Goal: Communication & Community: Answer question/provide support

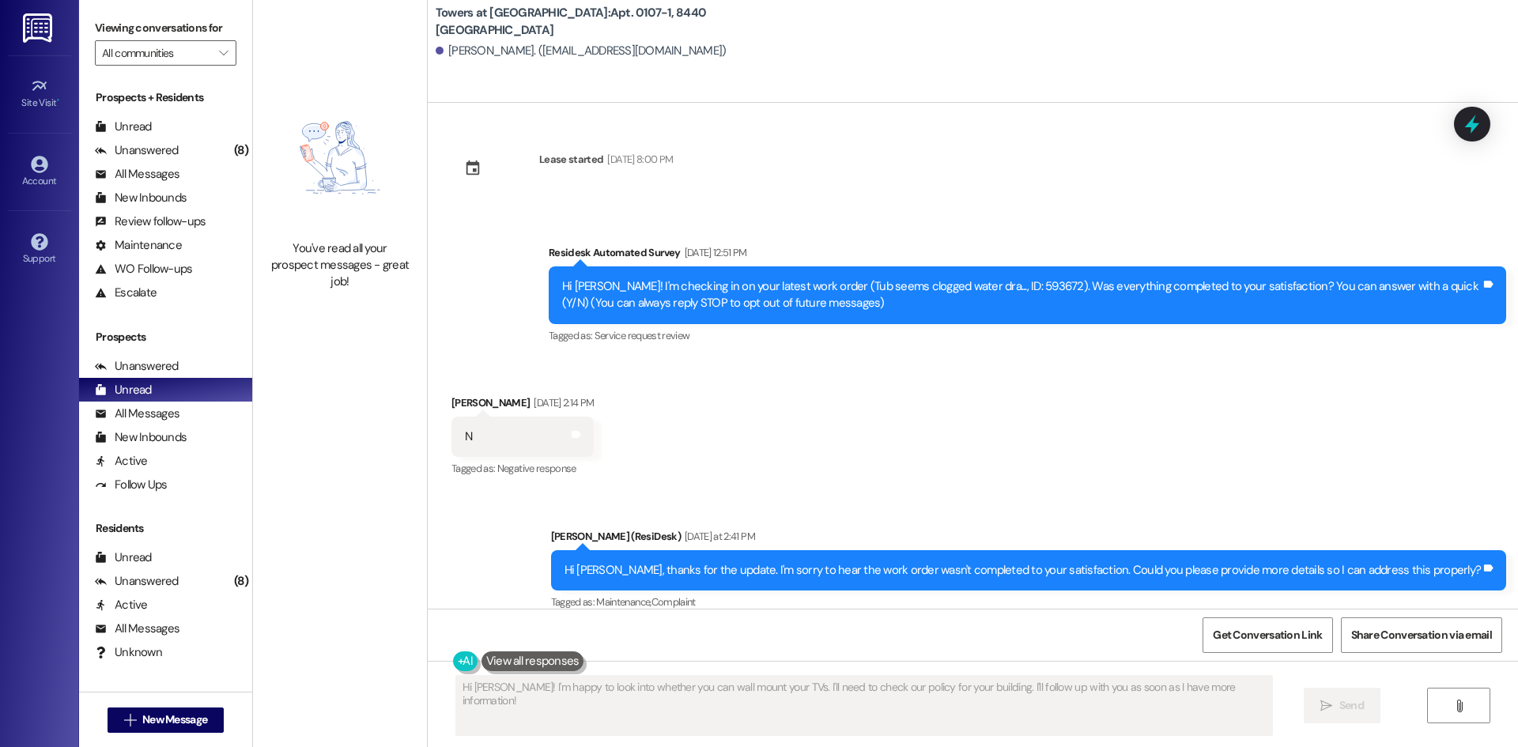
scroll to position [128, 0]
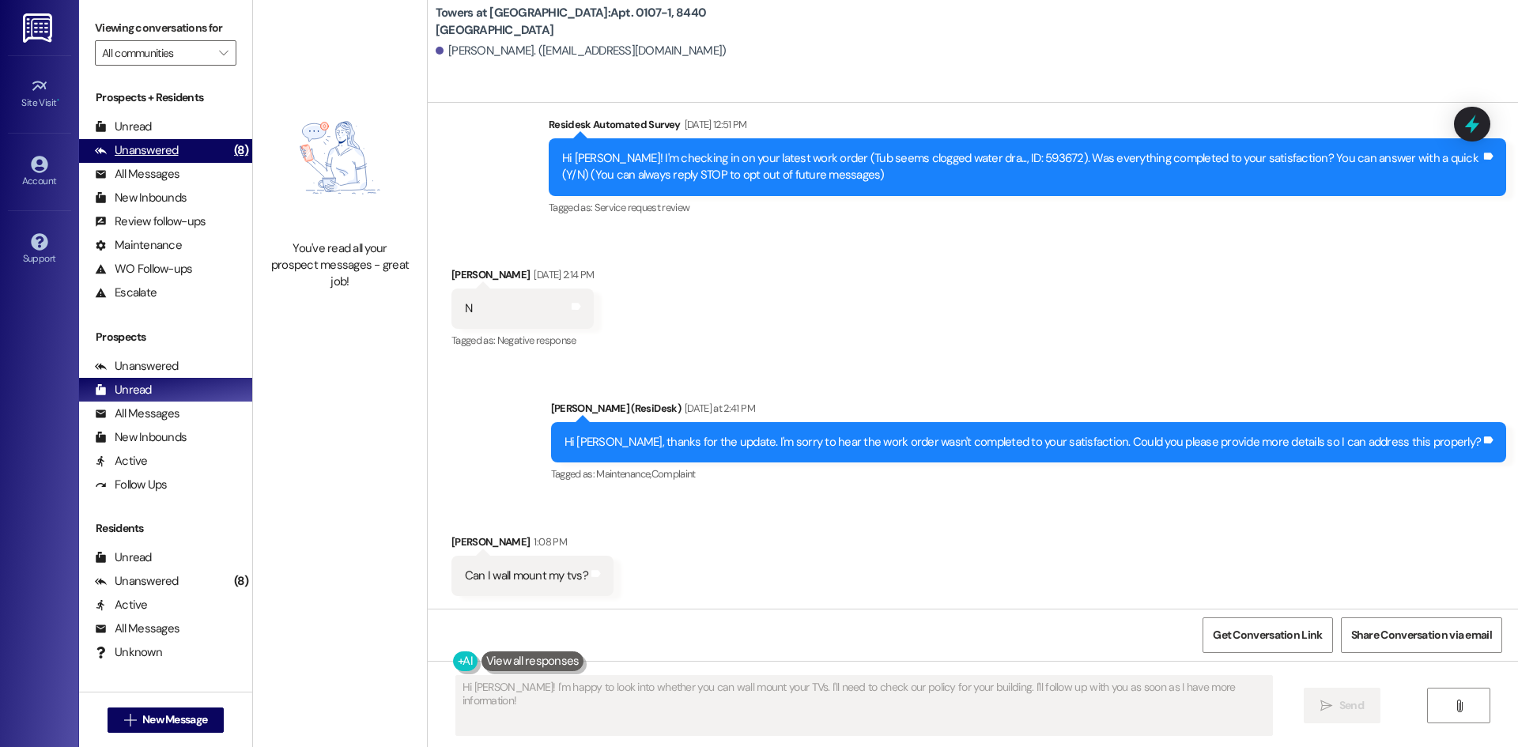
click at [158, 147] on div "Unanswered" at bounding box center [137, 150] width 84 height 17
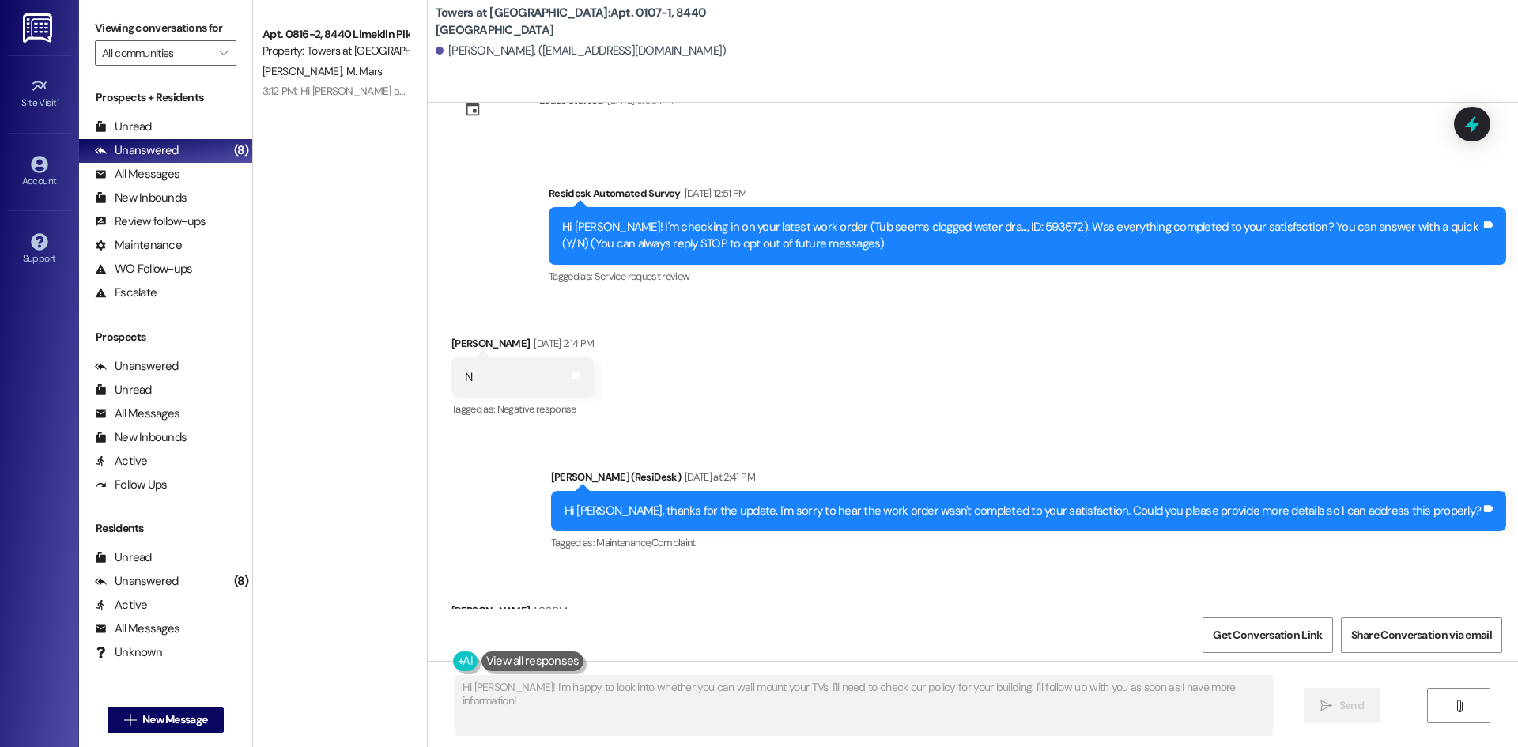
scroll to position [0, 0]
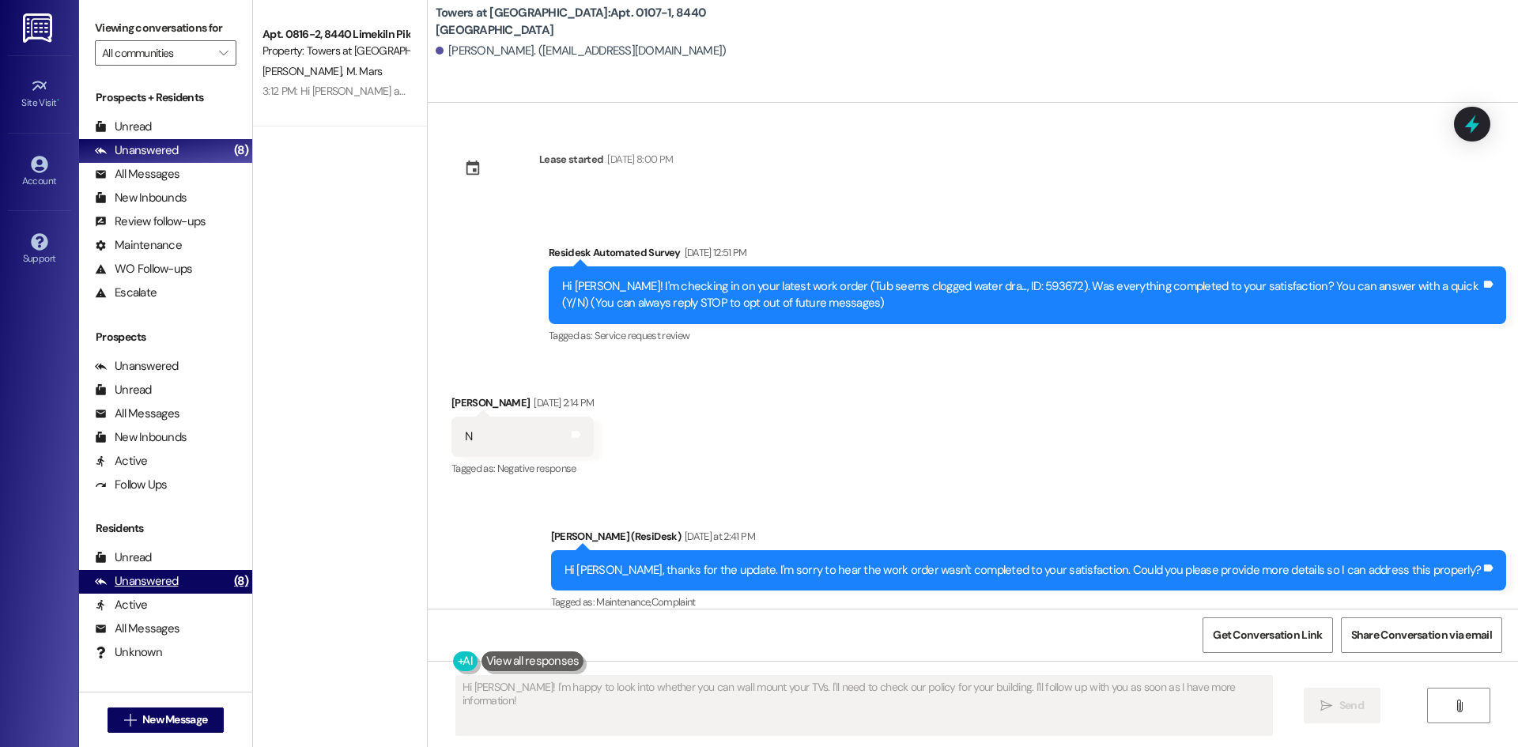
click at [184, 578] on div "Unanswered (8)" at bounding box center [165, 582] width 173 height 24
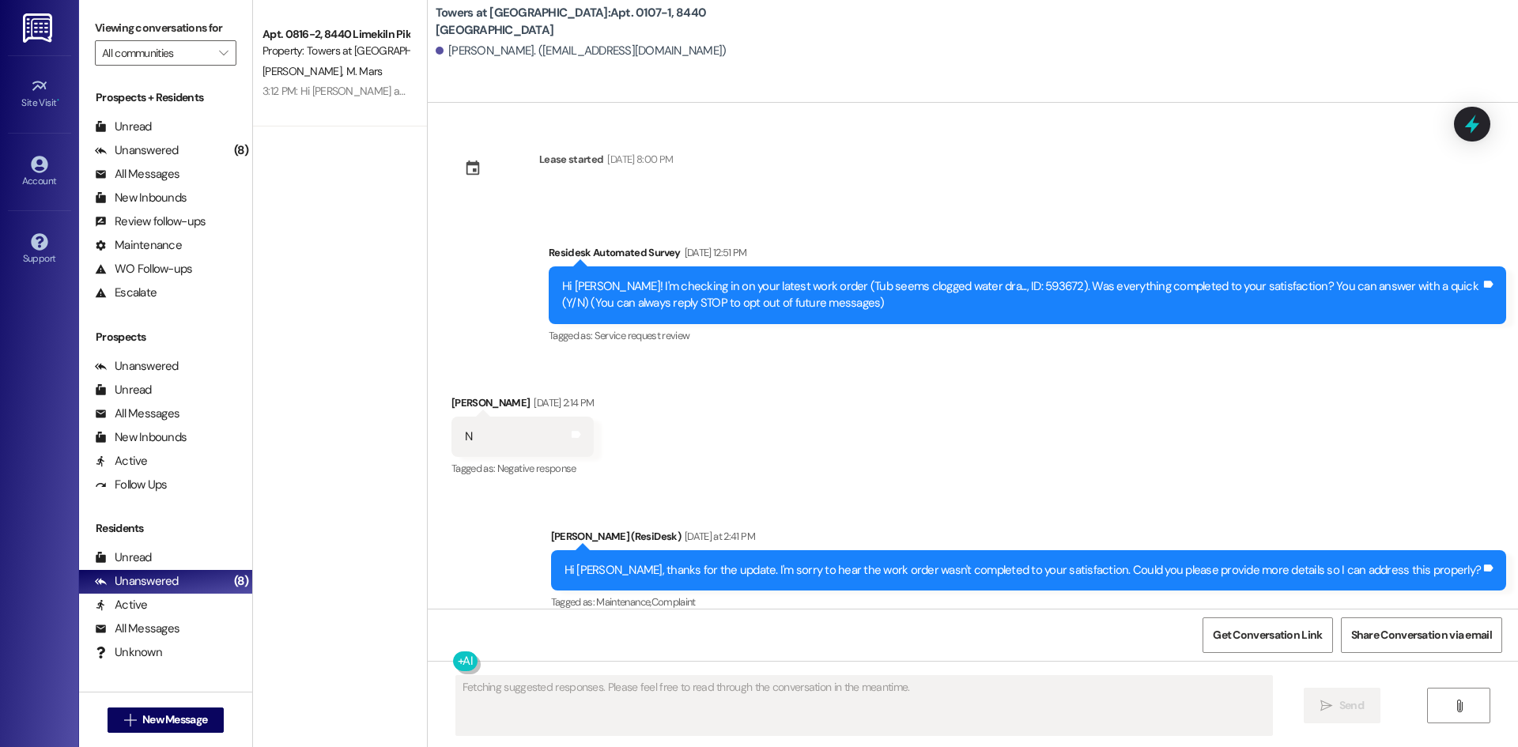
scroll to position [150, 0]
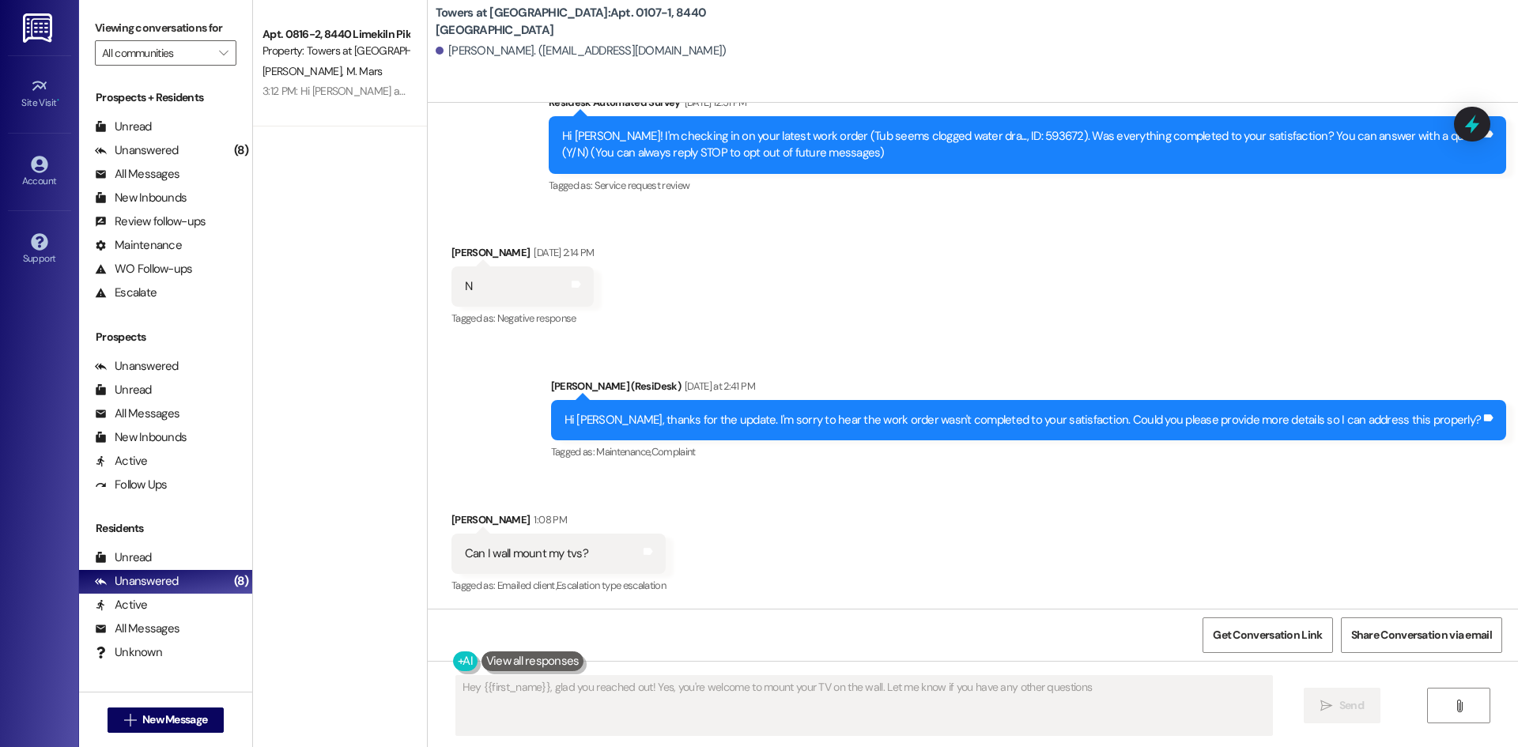
type textarea "Hey {{first_name}}, glad you reached out! Yes, you're welcome to mount your TV …"
click at [117, 122] on div "Unread" at bounding box center [123, 127] width 57 height 17
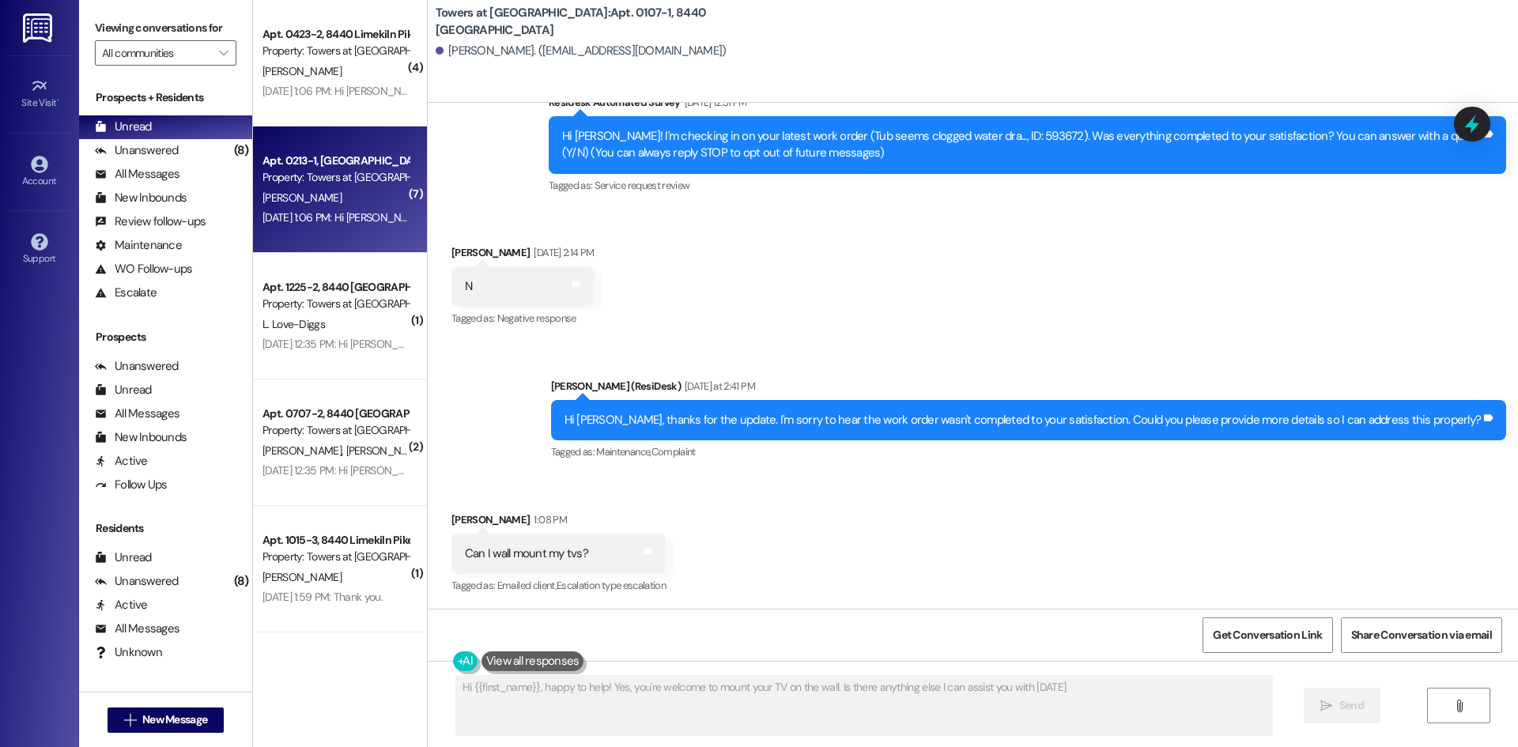
type textarea "Hi {{first_name}}, happy to help! Yes, you're welcome to mount your TV on the w…"
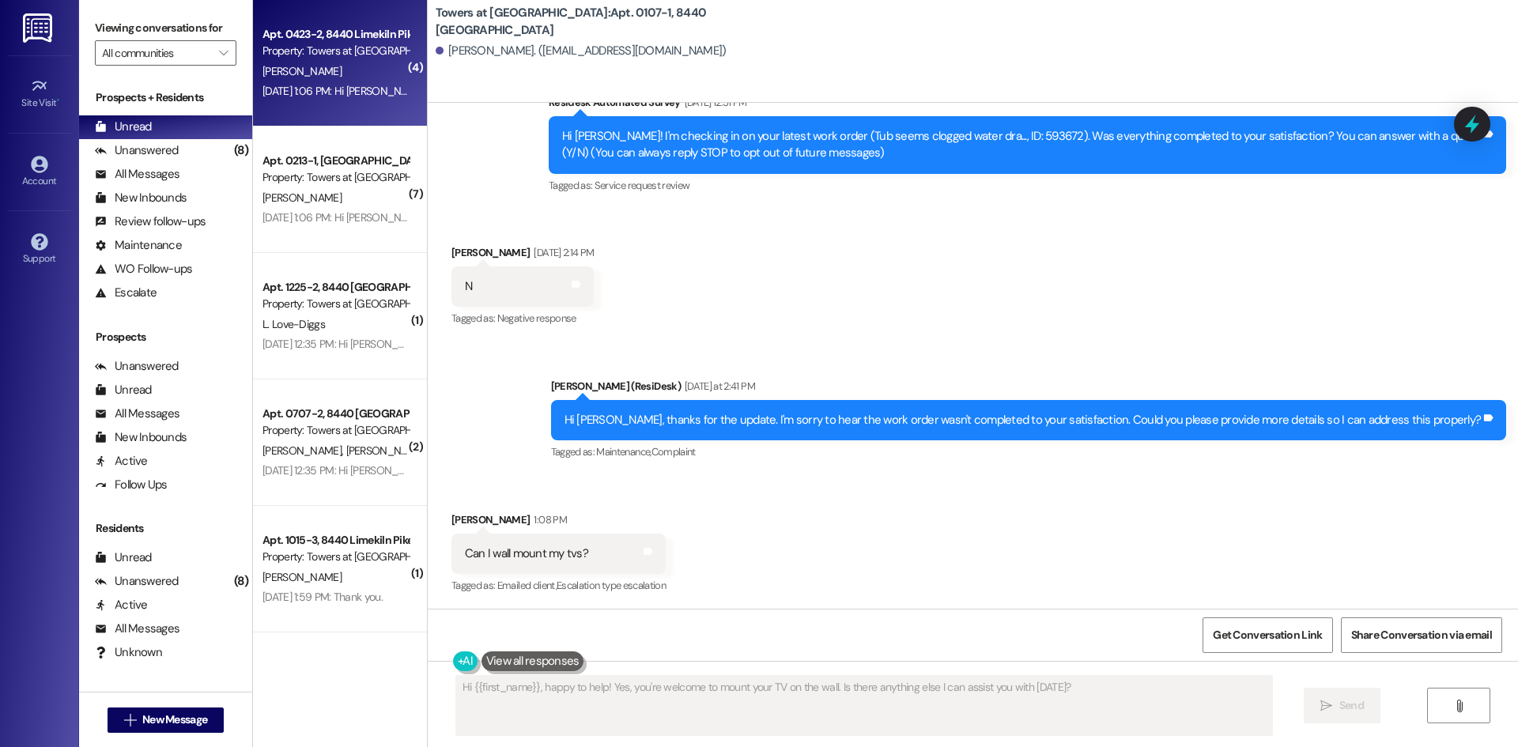
click at [323, 97] on div "[DATE] 1:06 PM: Hi [PERSON_NAME]! I'm checking in on your latest work order (Ma…" at bounding box center [729, 91] width 935 height 14
type textarea "Fetching suggested responses. Please feel free to read through the conversation…"
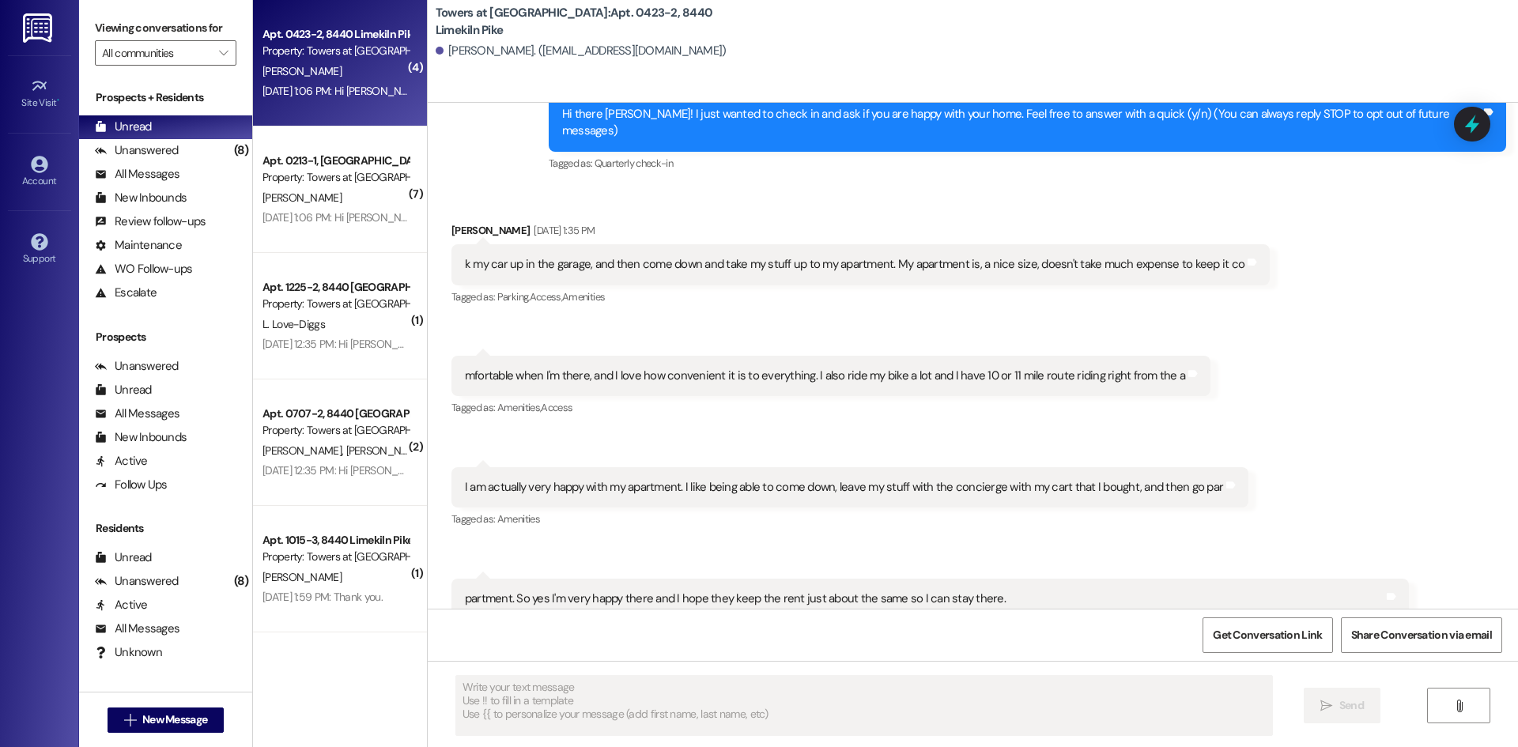
scroll to position [0, 0]
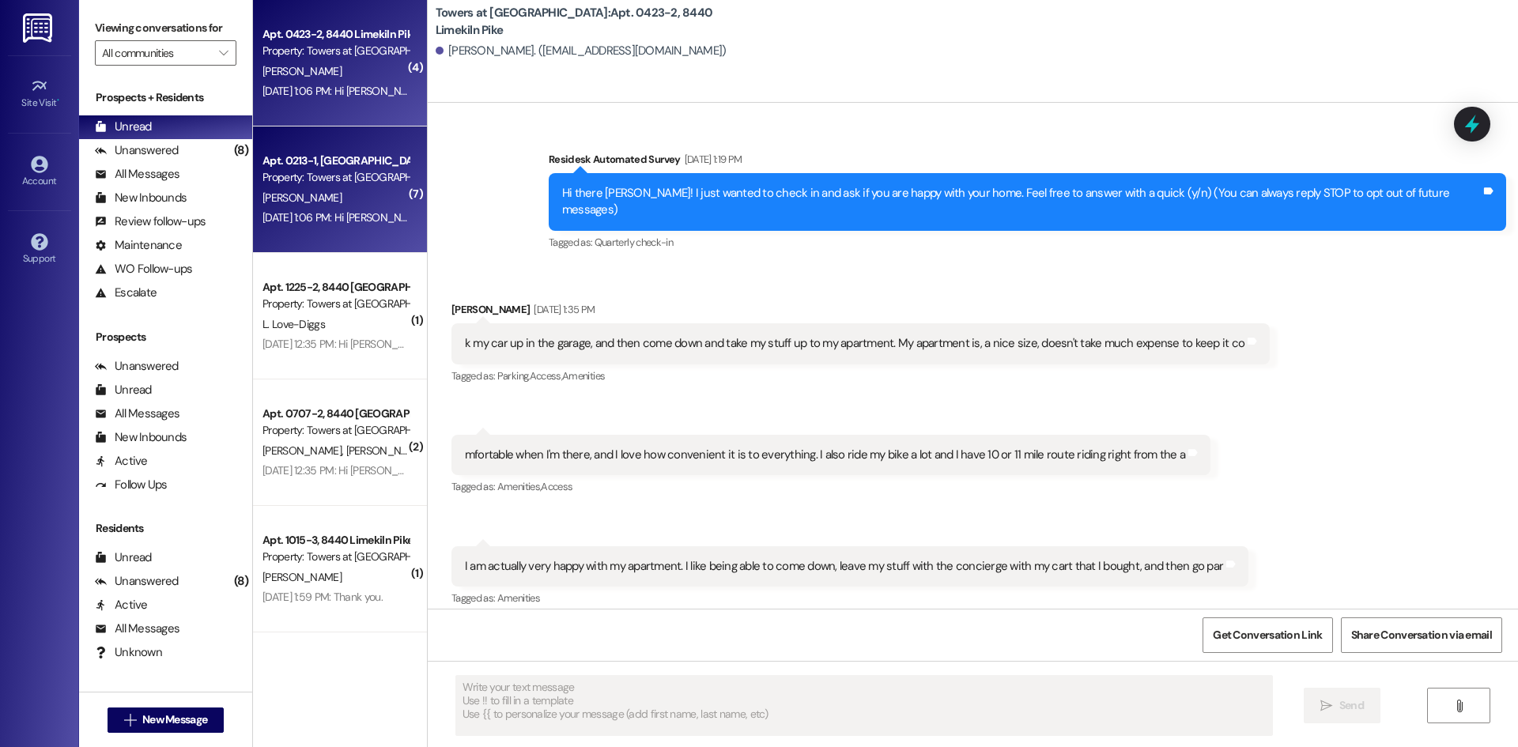
click at [349, 202] on div "[PERSON_NAME]" at bounding box center [335, 198] width 149 height 20
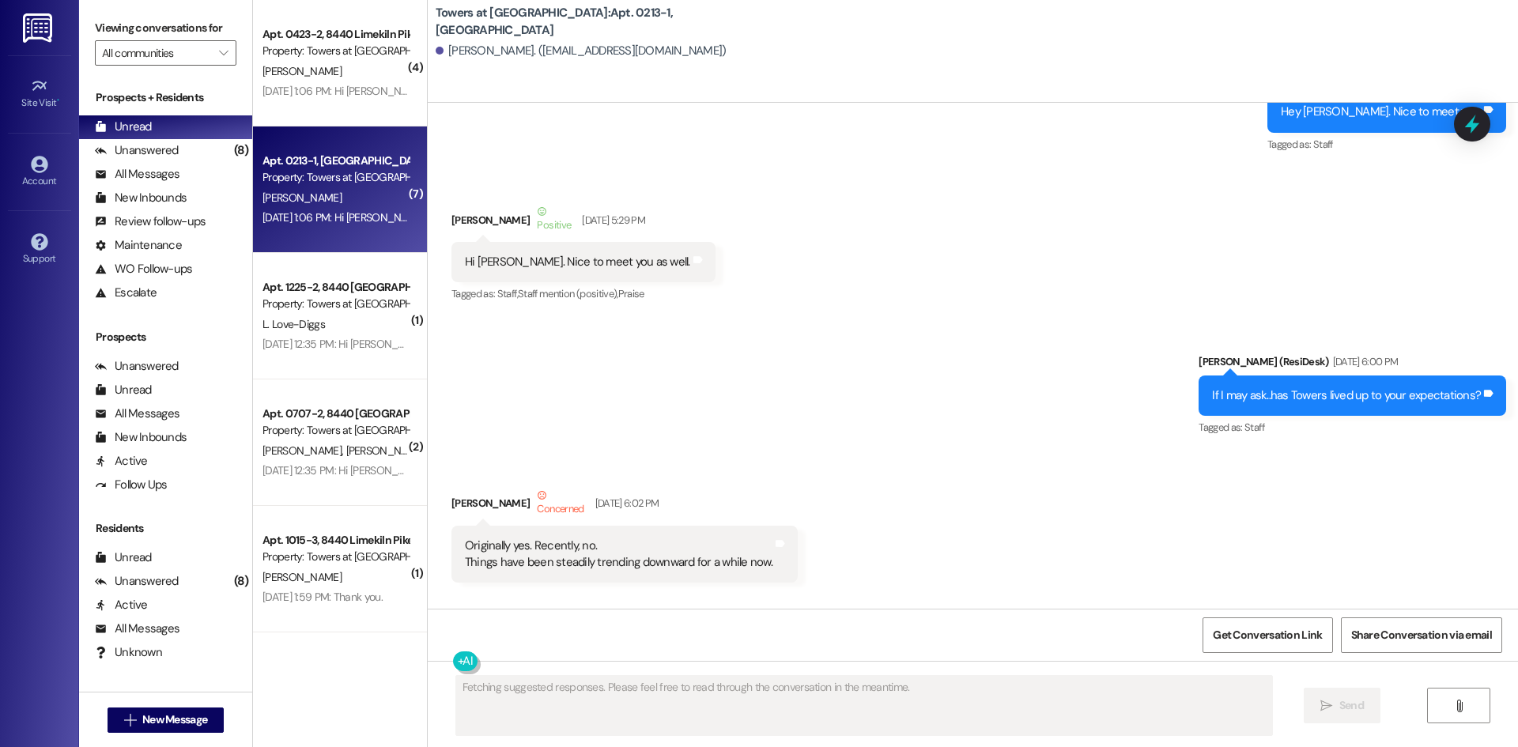
scroll to position [304, 0]
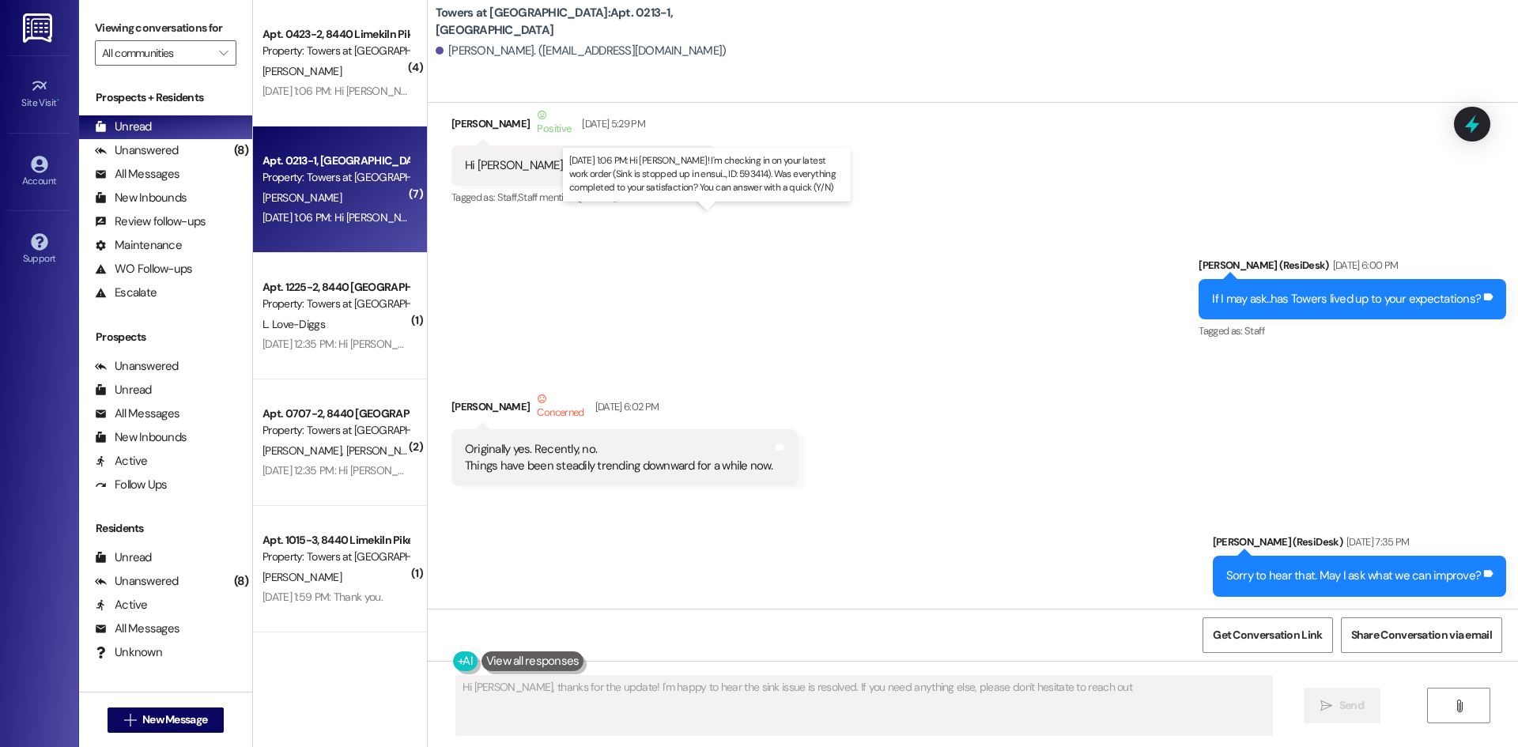
type textarea "Hi [PERSON_NAME], thanks for the update! I'm happy to hear the sink issue is re…"
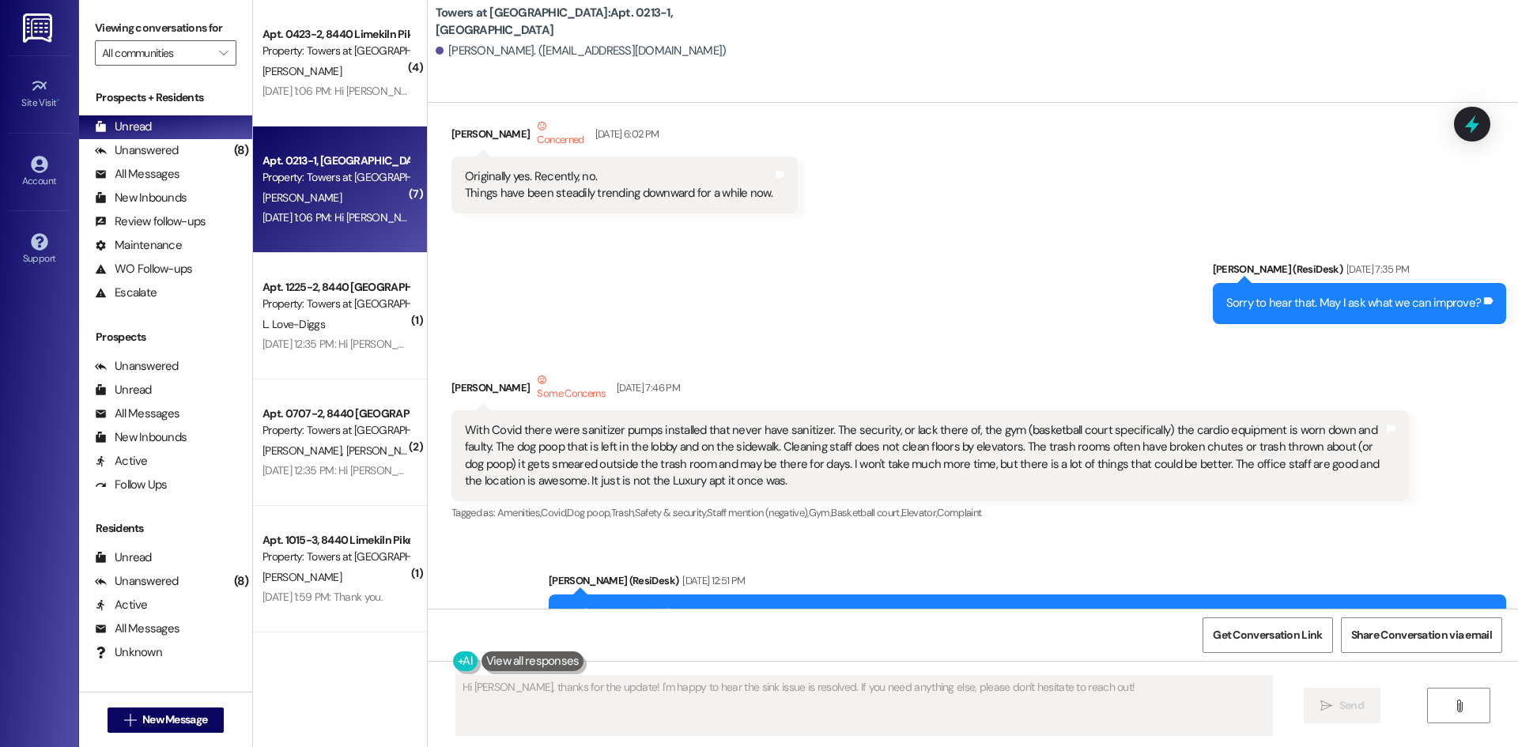
scroll to position [621, 0]
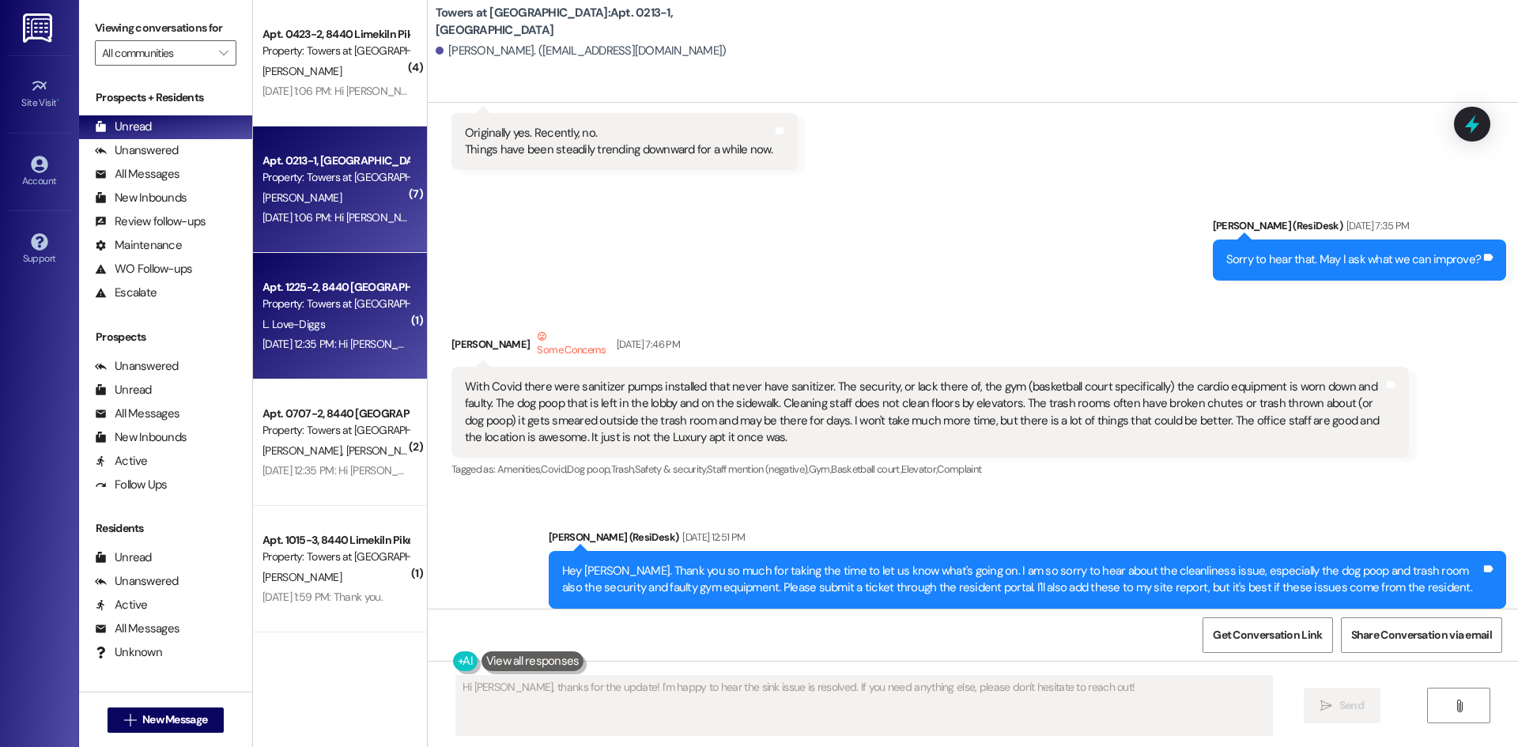
click at [327, 332] on div "Apt. 1225-2, [GEOGRAPHIC_DATA] Property: Towers at [GEOGRAPHIC_DATA] L. Love-Di…" at bounding box center [340, 316] width 174 height 127
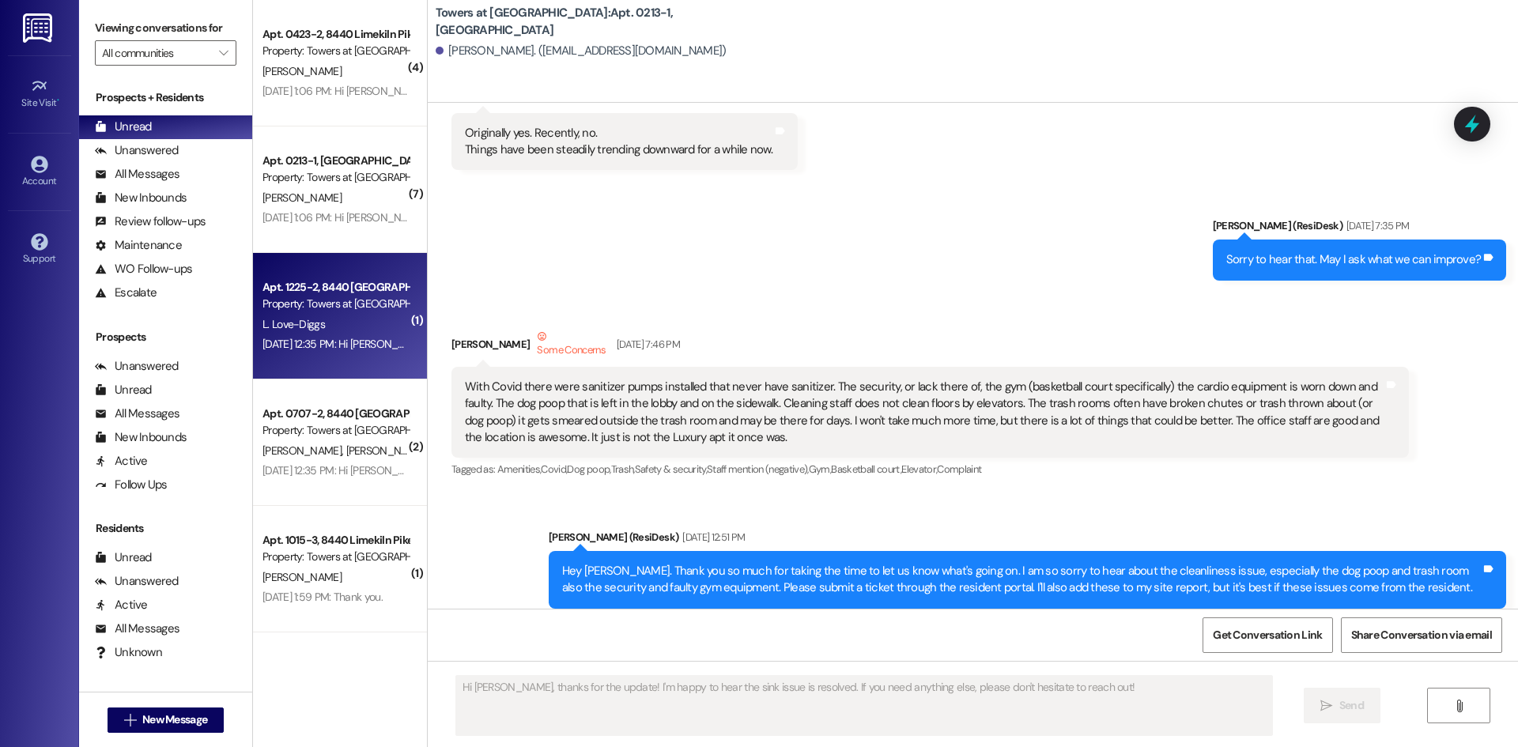
type textarea "Fetching suggested responses. Please feel free to read through the conversation…"
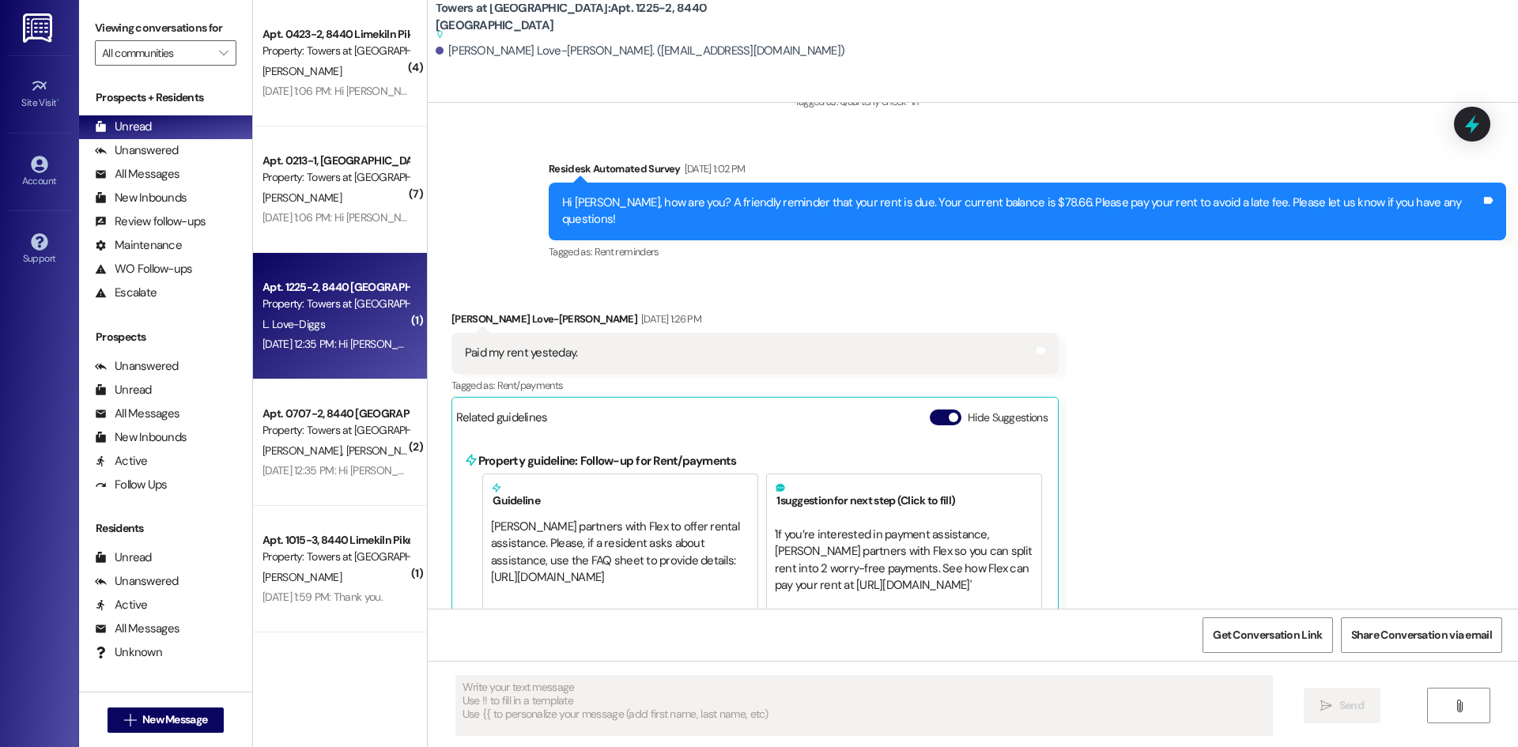
scroll to position [2517, 0]
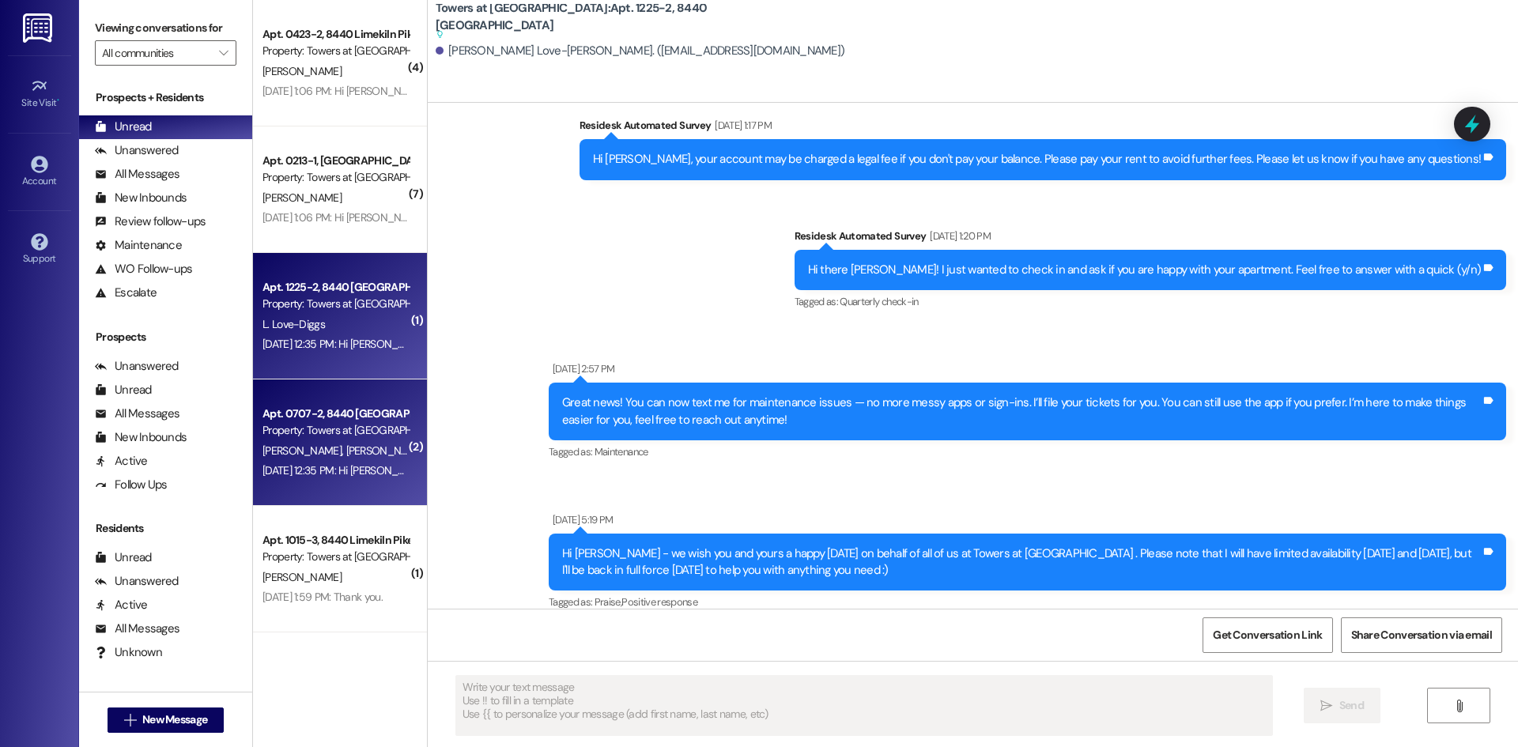
click at [353, 476] on div "[DATE] 12:35 PM: Hi [PERSON_NAME] and [PERSON_NAME]! I'm checking in on your la…" at bounding box center [779, 470] width 1034 height 14
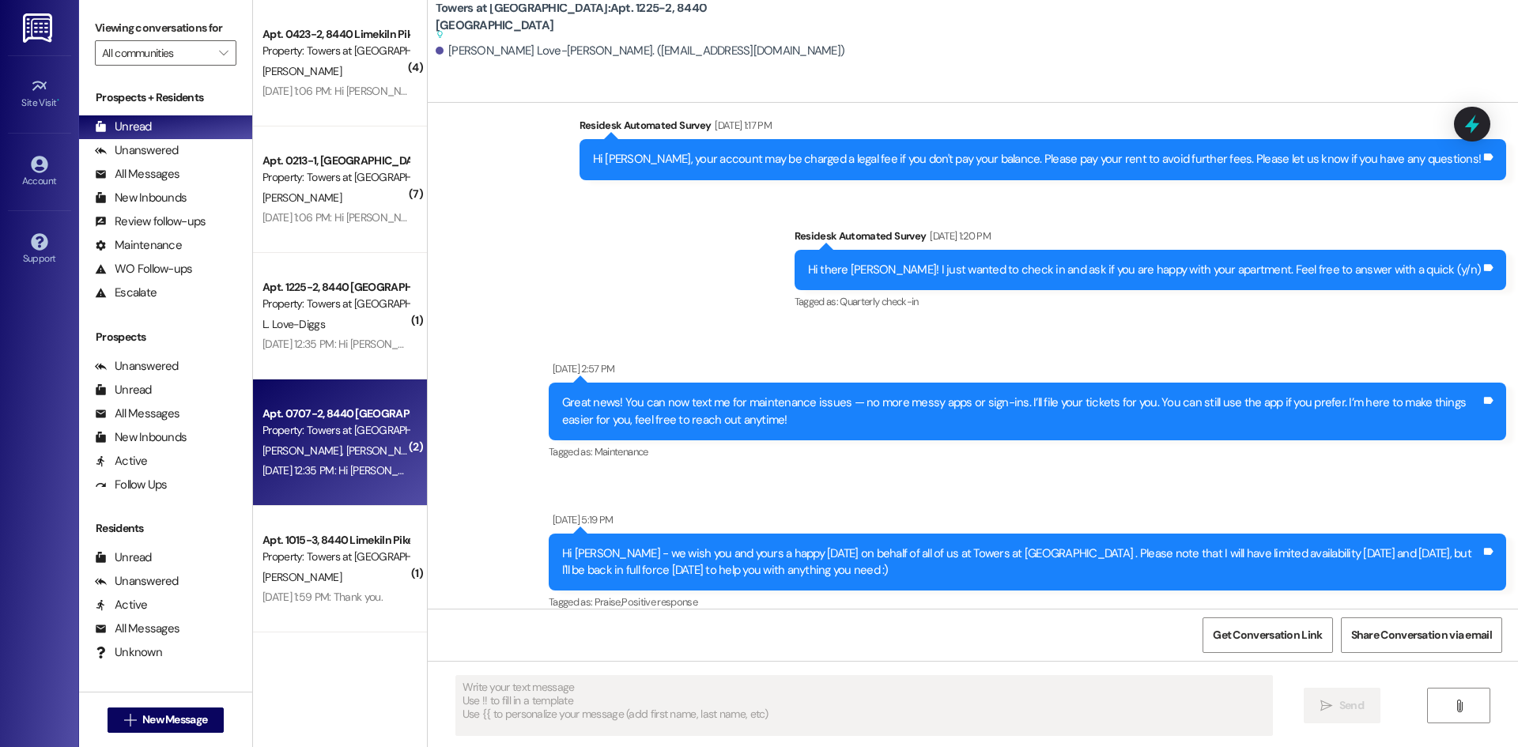
type textarea "Fetching suggested responses. Please feel free to read through the conversation…"
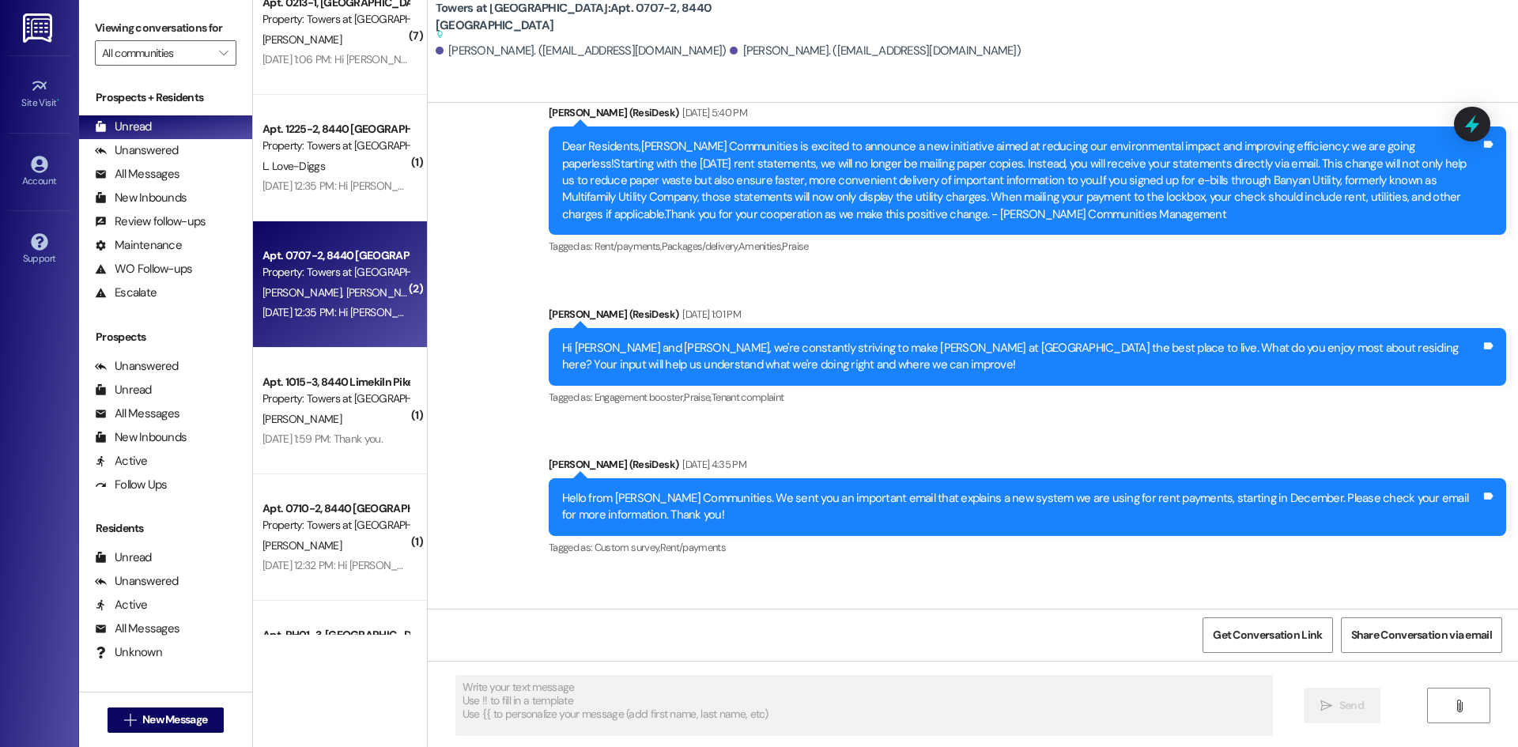
scroll to position [237, 0]
